Goal: Information Seeking & Learning: Learn about a topic

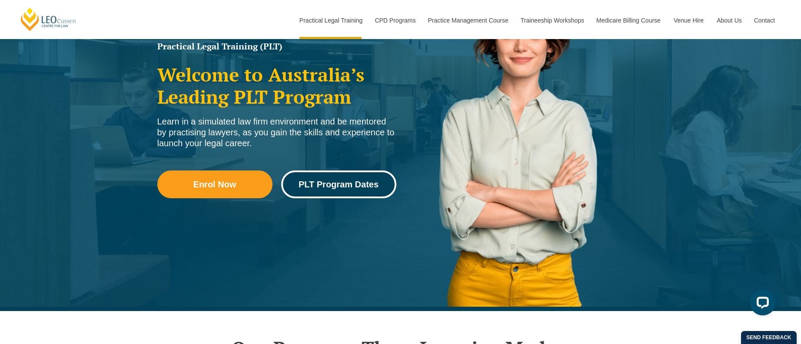
click at [329, 181] on span "PLT Program Dates" at bounding box center [338, 184] width 80 height 9
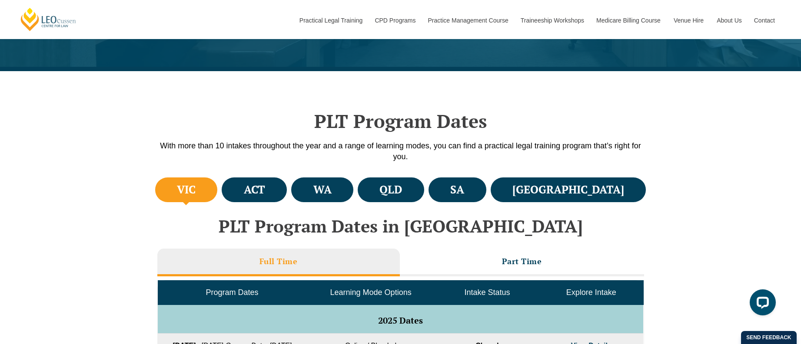
scroll to position [217, 0]
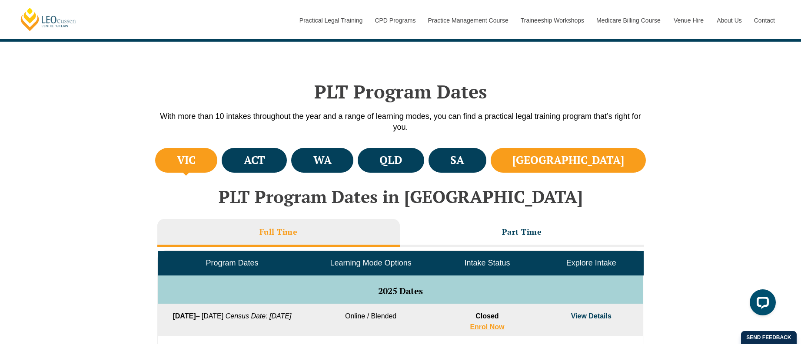
click at [621, 156] on li "[GEOGRAPHIC_DATA]" at bounding box center [568, 160] width 156 height 25
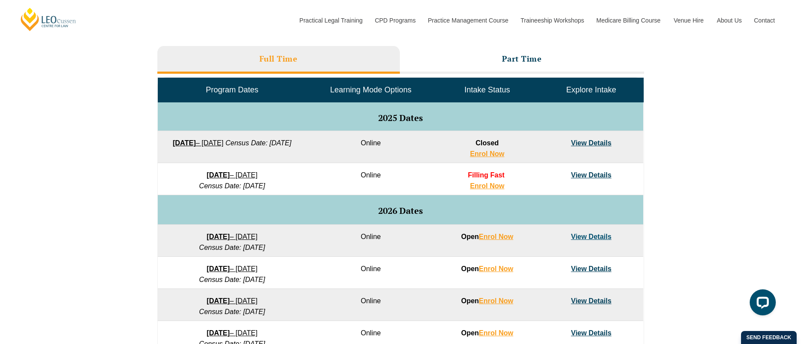
scroll to position [391, 0]
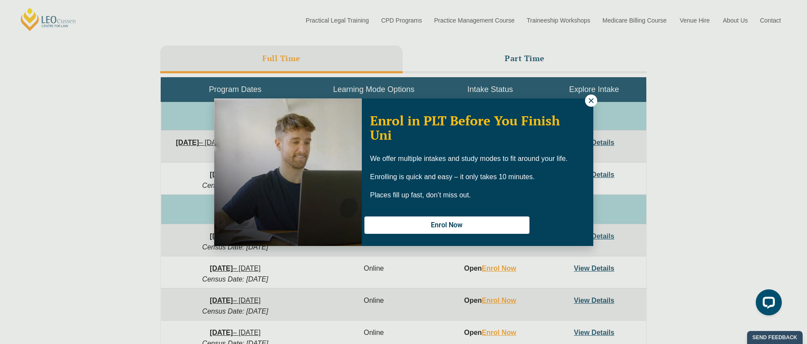
click at [592, 100] on icon at bounding box center [591, 101] width 8 height 8
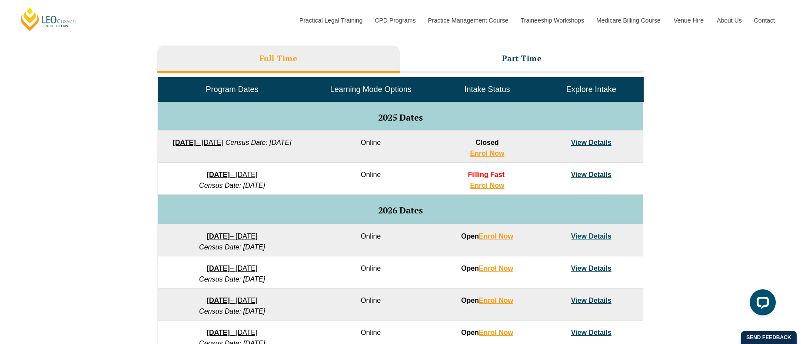
click at [598, 142] on link "View Details" at bounding box center [591, 142] width 40 height 7
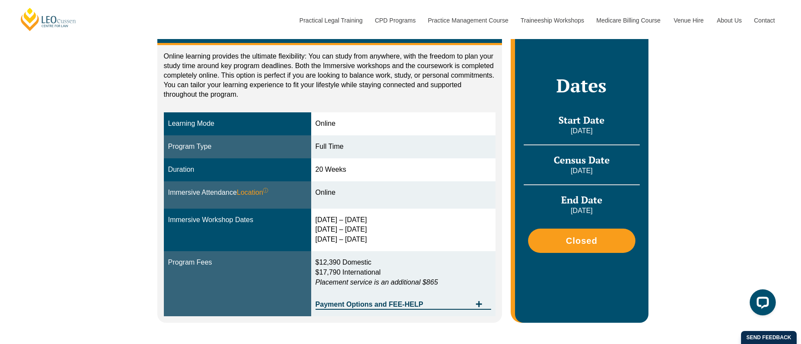
scroll to position [174, 0]
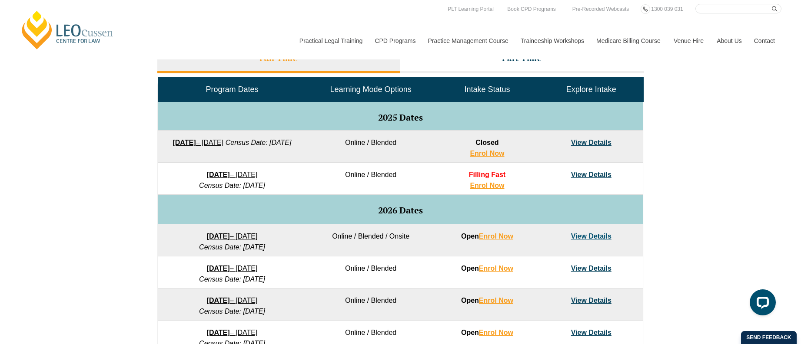
click at [576, 174] on link "View Details" at bounding box center [591, 174] width 40 height 7
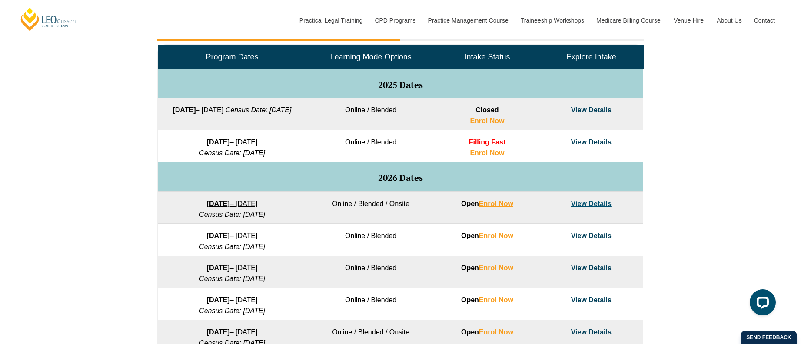
scroll to position [434, 0]
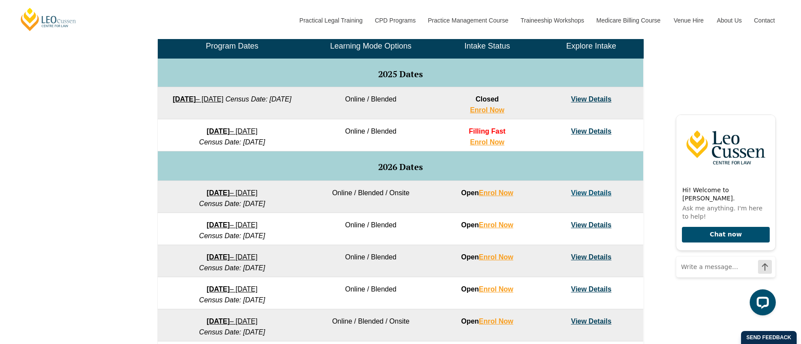
click at [598, 190] on link "View Details" at bounding box center [591, 192] width 40 height 7
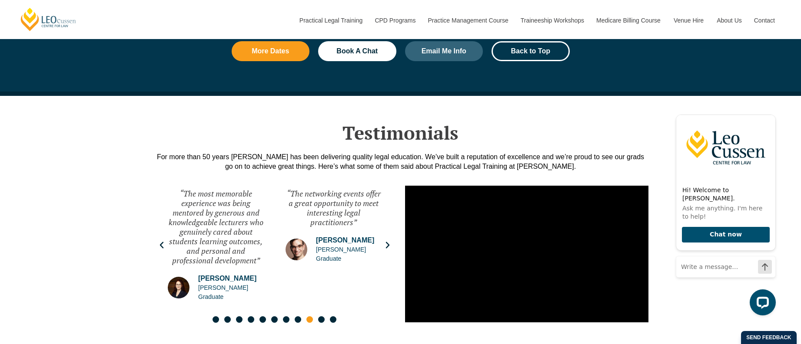
scroll to position [1173, 0]
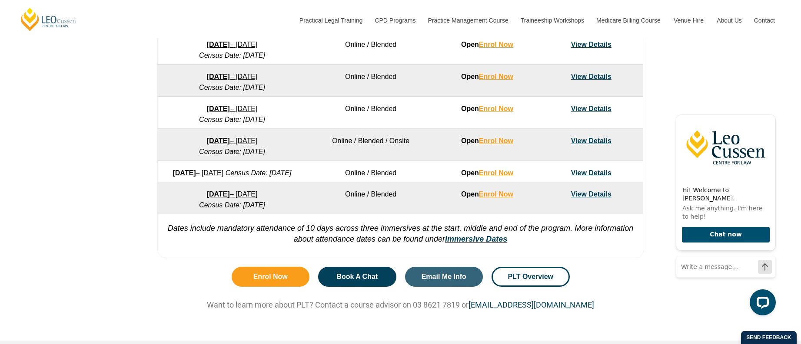
scroll to position [478, 0]
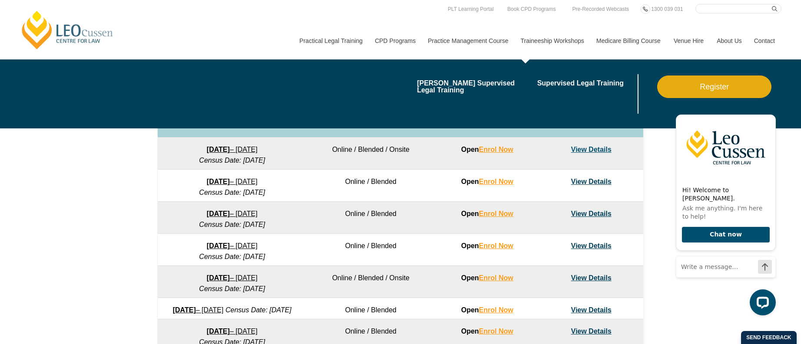
click at [569, 40] on link "Traineeship Workshops" at bounding box center [552, 40] width 76 height 37
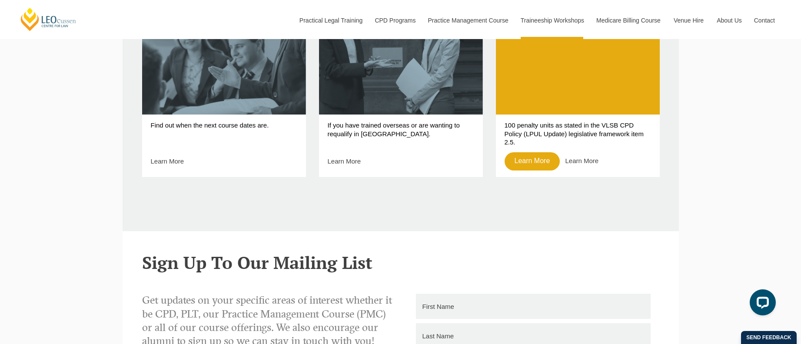
scroll to position [521, 0]
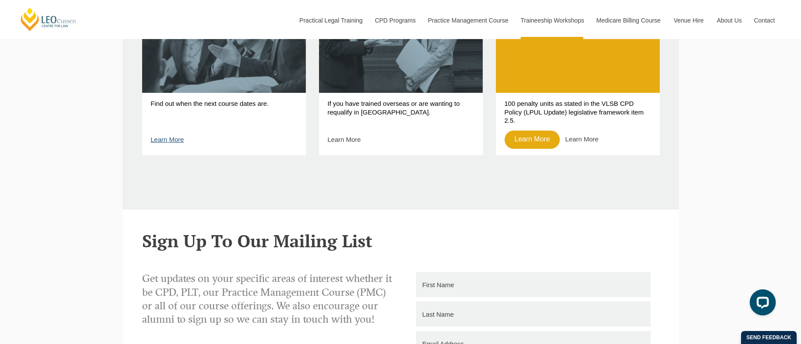
click at [173, 139] on link "Learn More" at bounding box center [167, 139] width 33 height 7
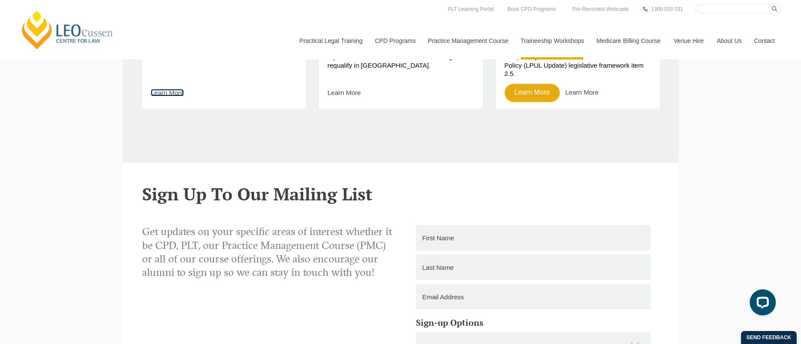
scroll to position [565, 0]
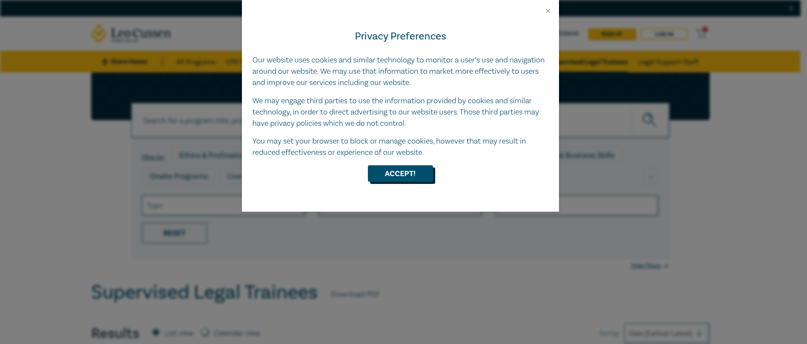
click at [414, 168] on button "Accept!" at bounding box center [400, 173] width 65 height 17
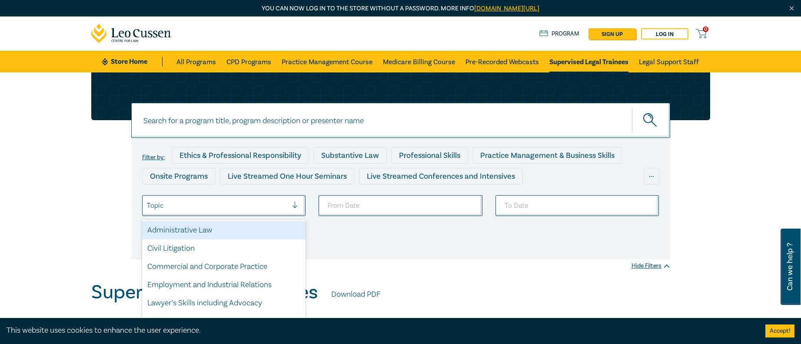
click at [299, 206] on div at bounding box center [298, 206] width 13 height 9
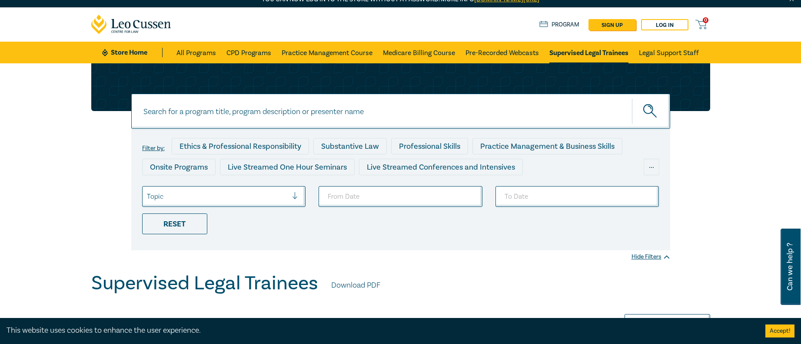
click at [299, 206] on div at bounding box center [298, 197] width 13 height 20
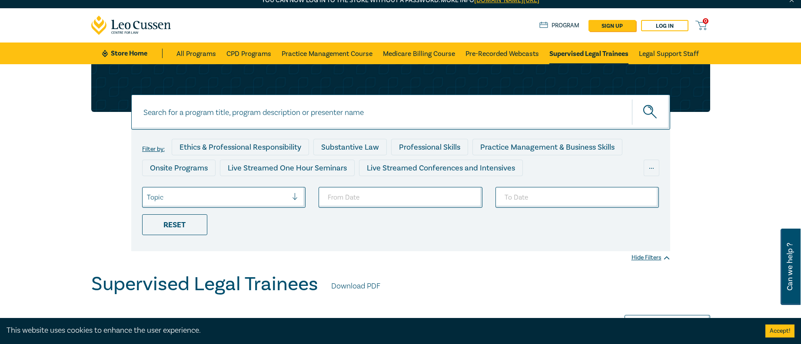
scroll to position [0, 0]
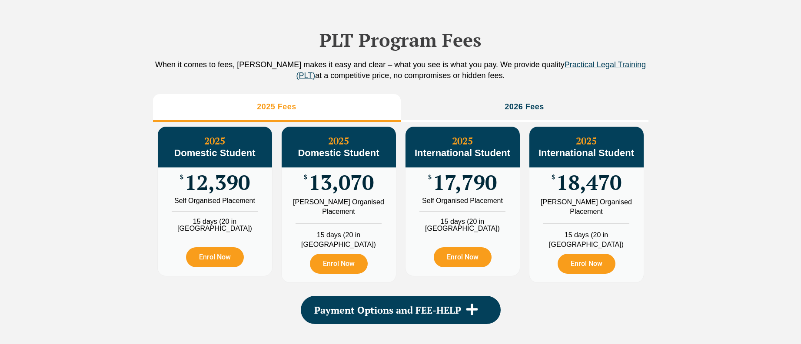
scroll to position [975, 0]
